Goal: Task Accomplishment & Management: Use online tool/utility

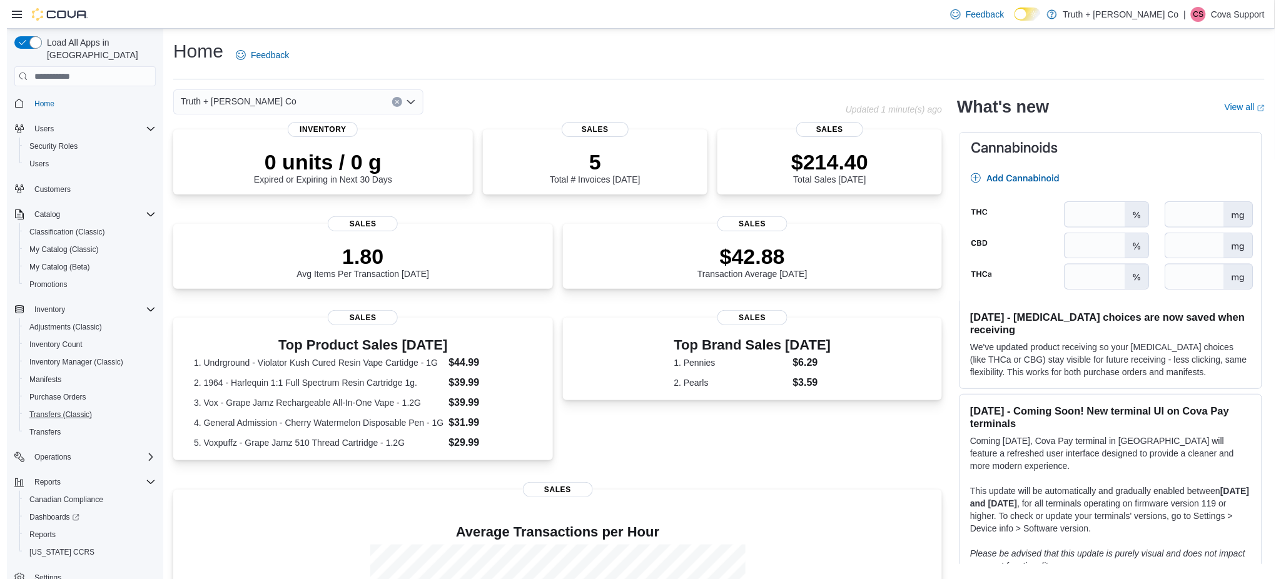
scroll to position [13, 0]
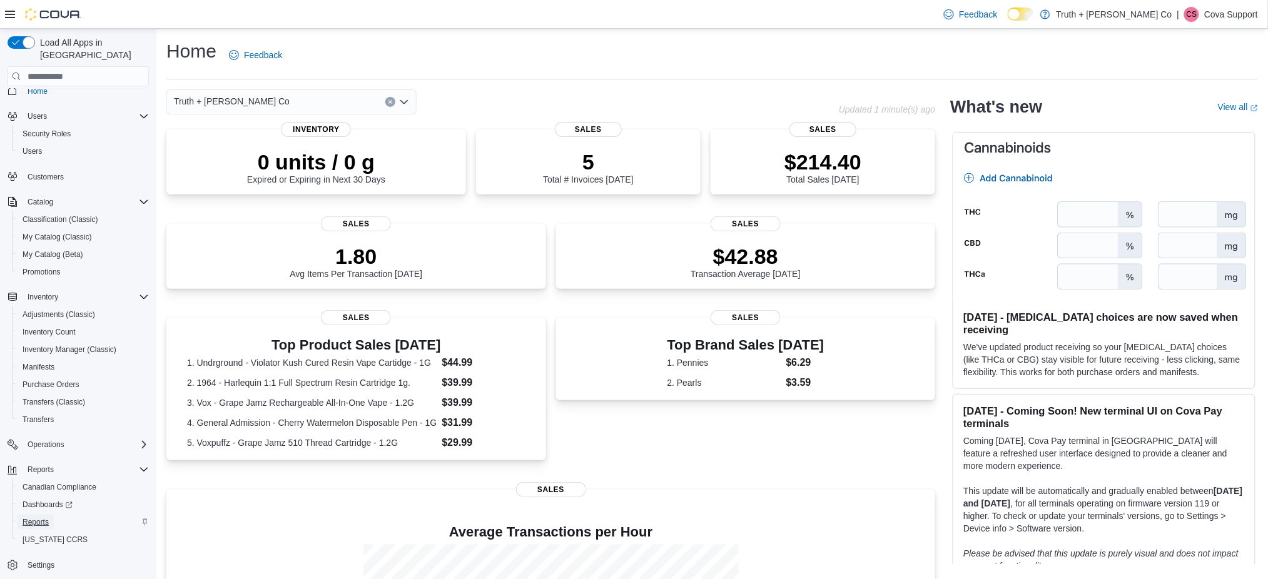
click at [42, 517] on span "Reports" at bounding box center [36, 522] width 26 height 10
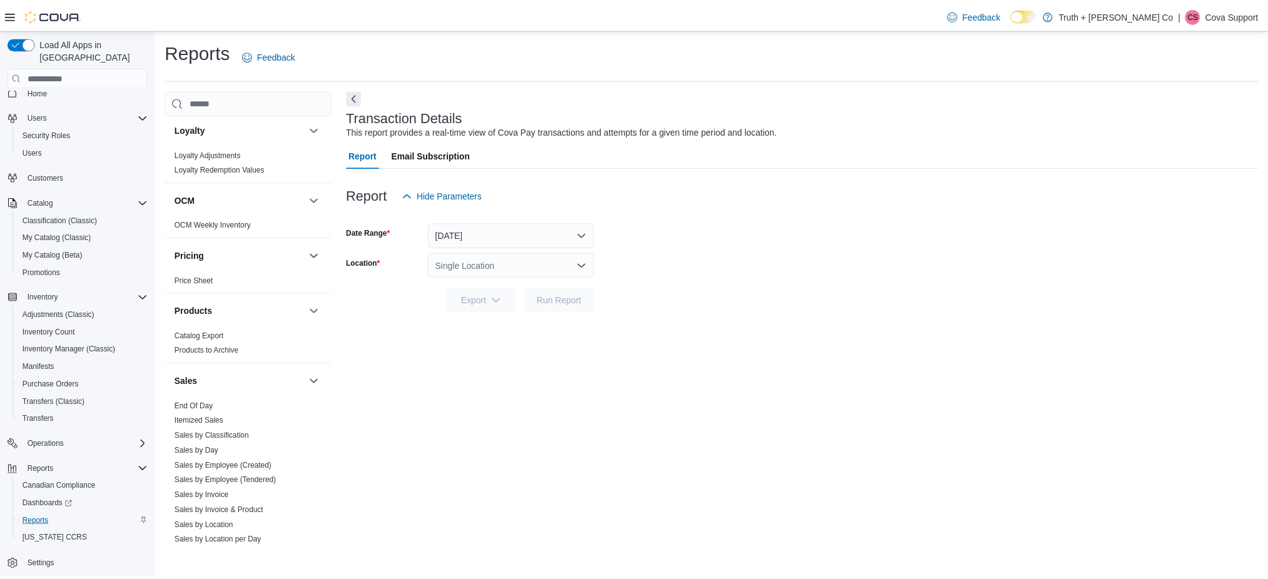
scroll to position [917, 0]
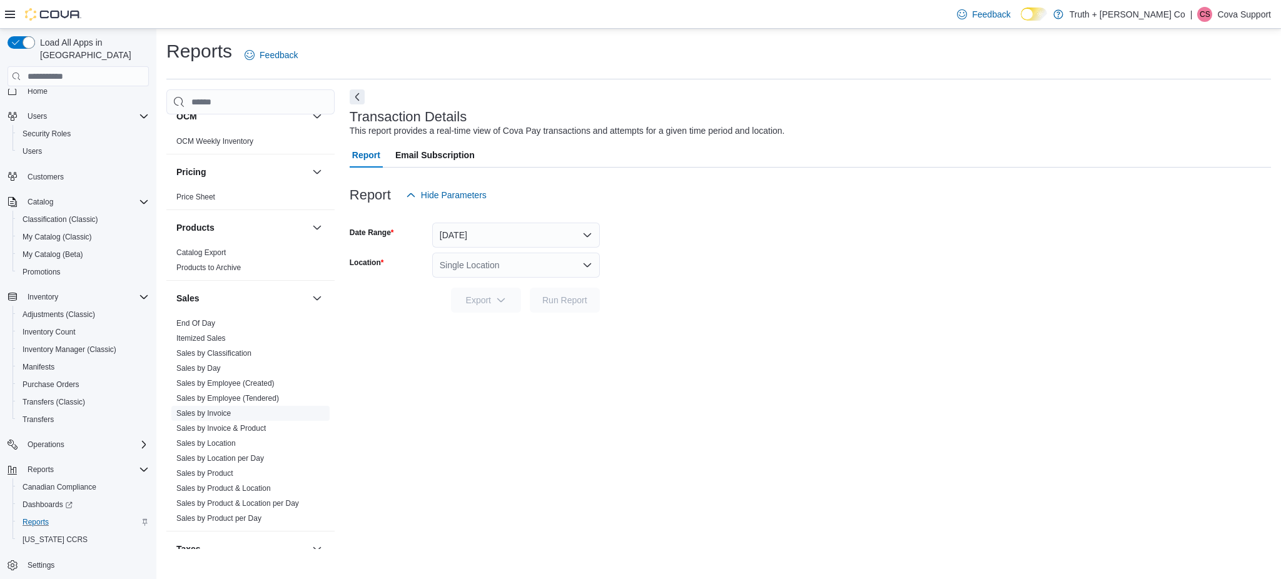
click at [206, 409] on link "Sales by Invoice" at bounding box center [203, 413] width 54 height 9
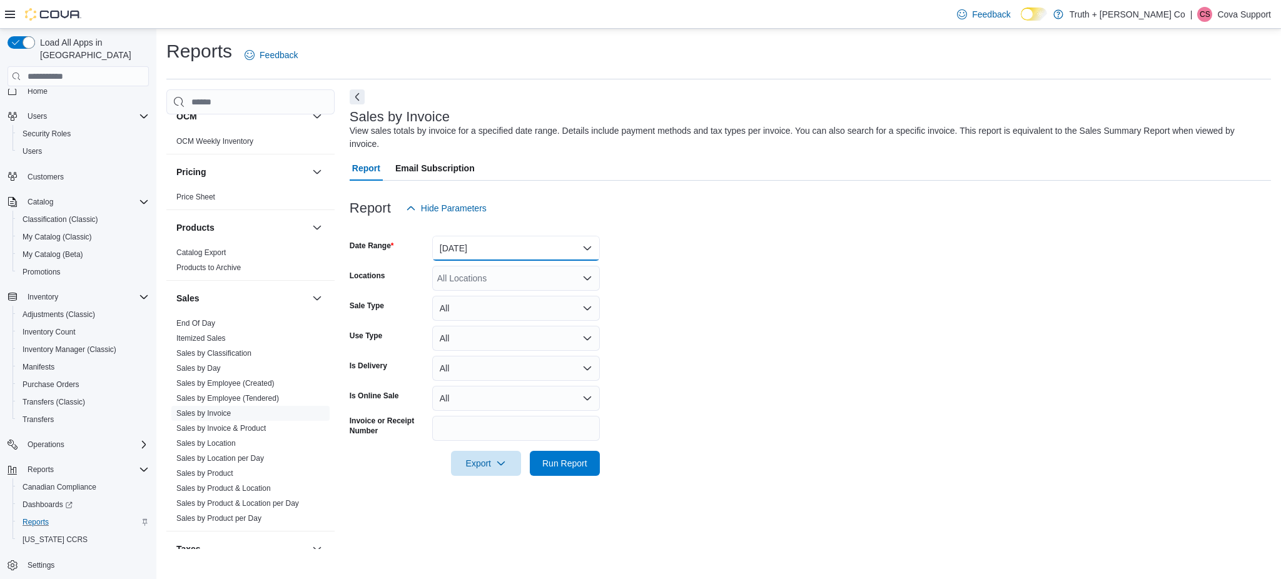
click at [491, 251] on button "Yesterday" at bounding box center [516, 248] width 168 height 25
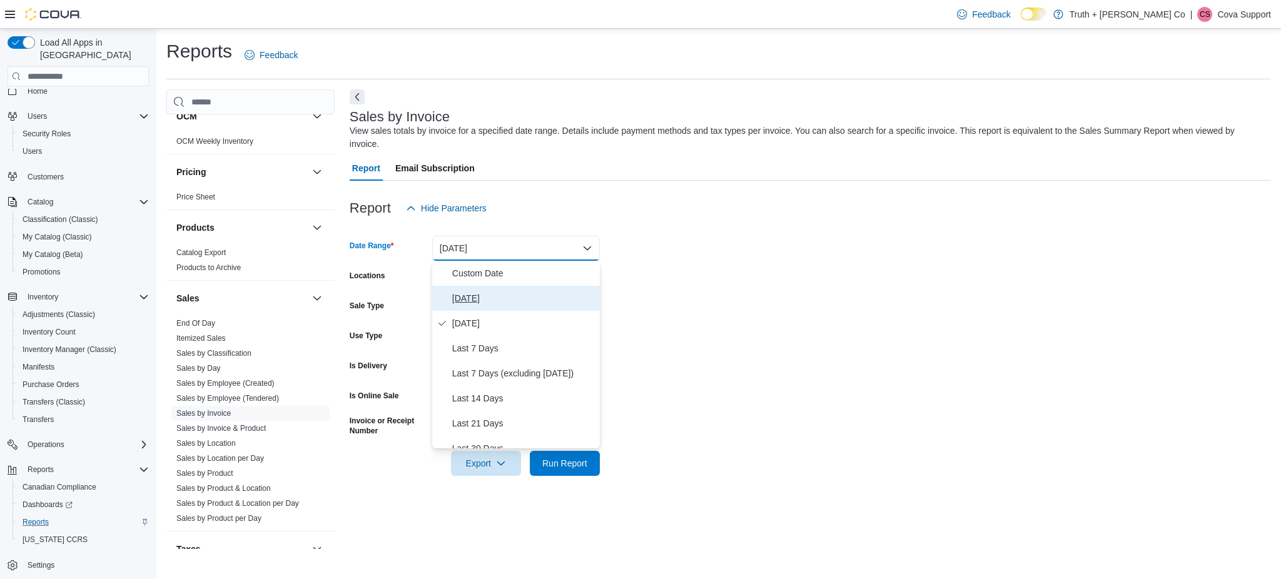
click at [480, 303] on span "Today" at bounding box center [523, 298] width 143 height 15
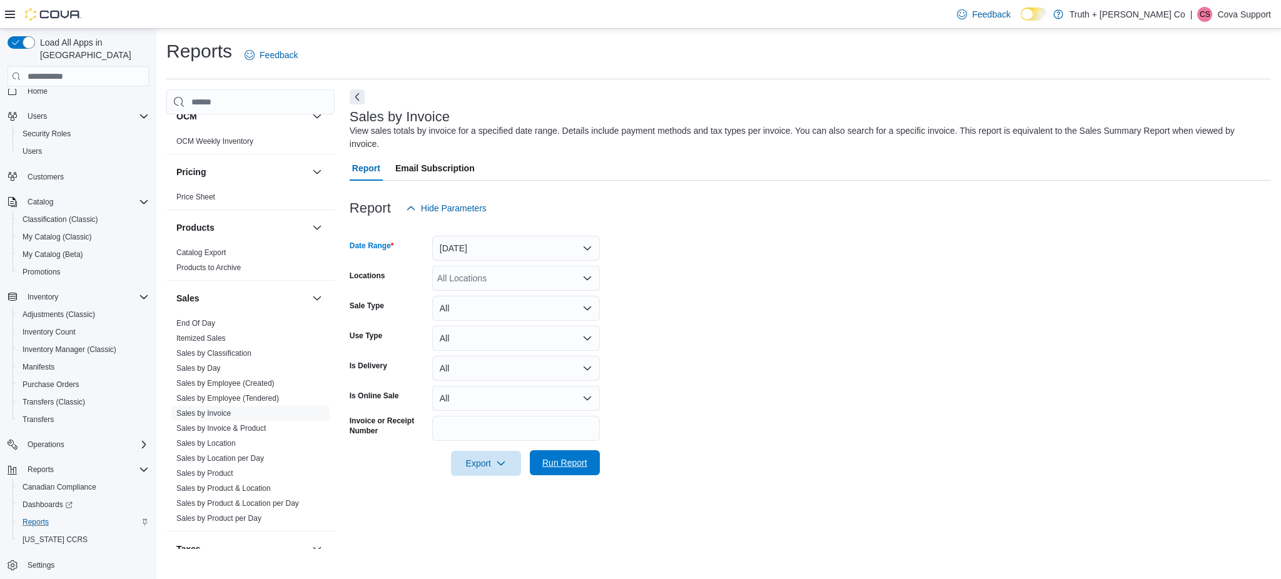
click at [564, 465] on span "Run Report" at bounding box center [564, 463] width 45 height 13
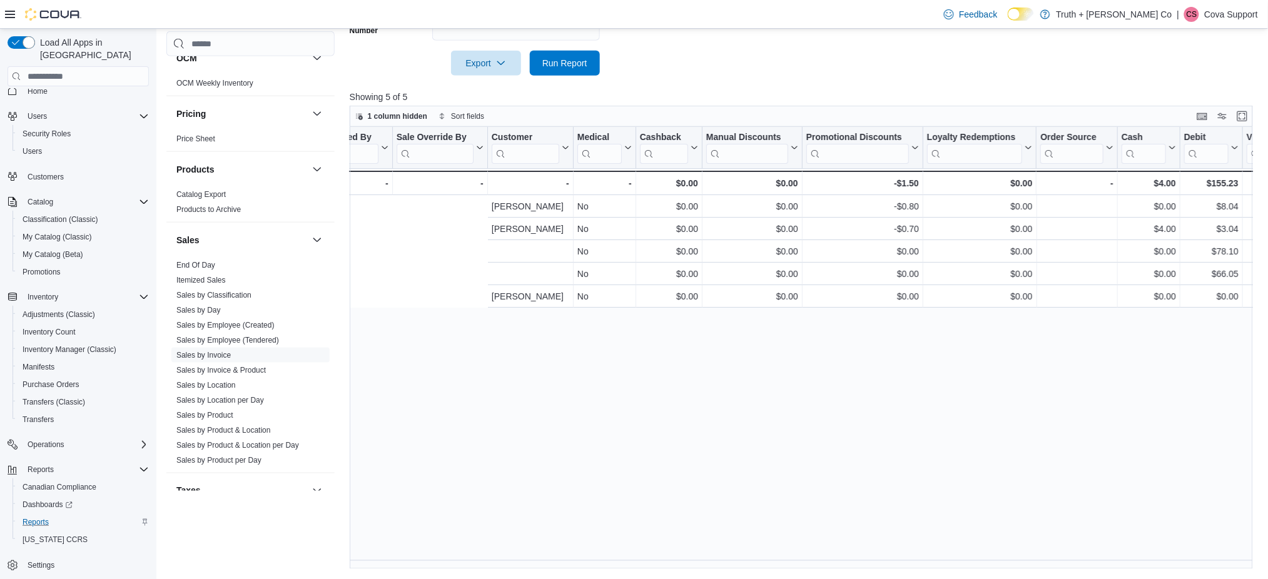
scroll to position [0, 2076]
